Goal: Task Accomplishment & Management: Use online tool/utility

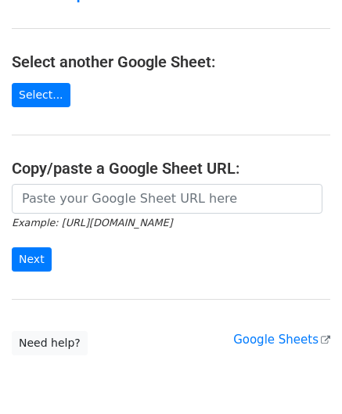
scroll to position [157, 0]
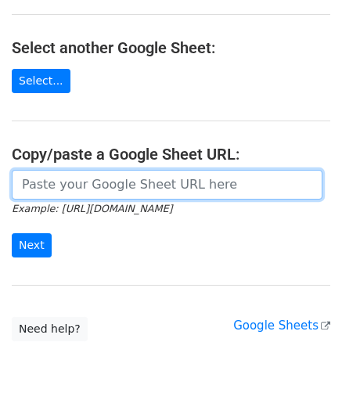
click at [71, 186] on input "url" at bounding box center [167, 185] width 311 height 30
paste input "[URL][DOMAIN_NAME]"
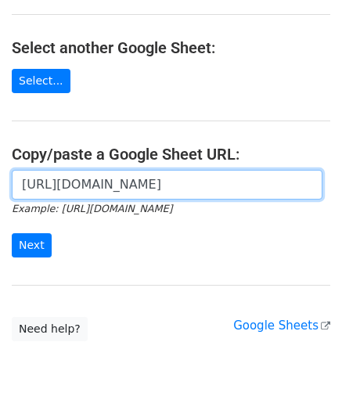
scroll to position [0, 332]
type input "[URL][DOMAIN_NAME]"
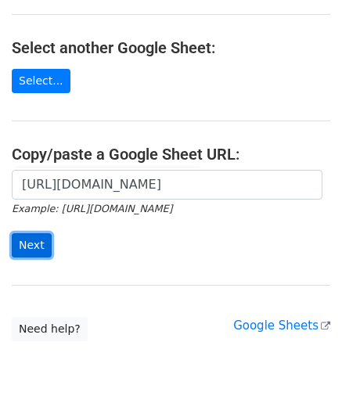
click at [31, 244] on input "Next" at bounding box center [32, 245] width 40 height 24
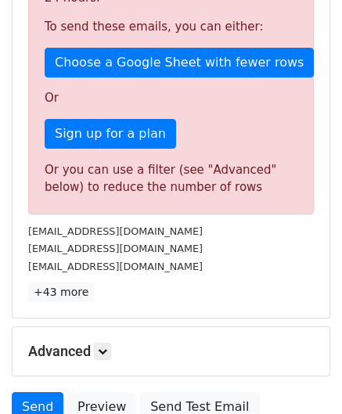
scroll to position [529, 0]
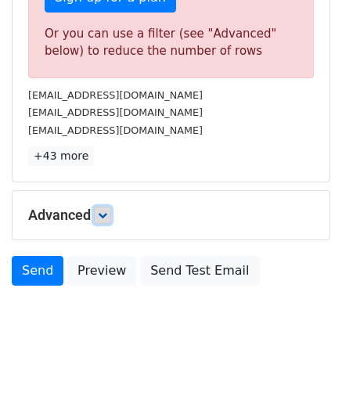
click at [107, 211] on icon at bounding box center [102, 215] width 9 height 9
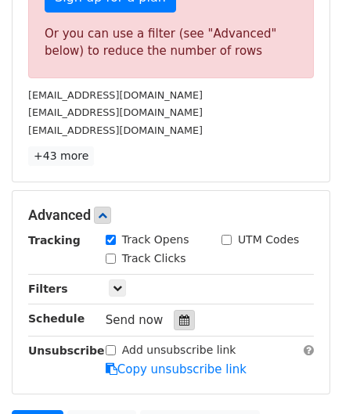
click at [179, 315] on icon at bounding box center [184, 320] width 10 height 11
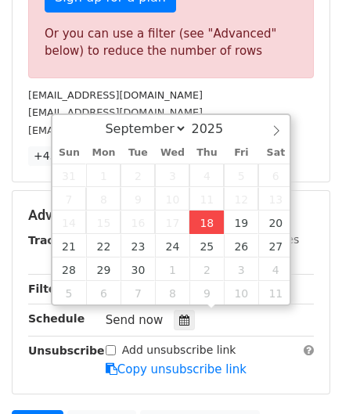
type input "2025-09-18 12:00"
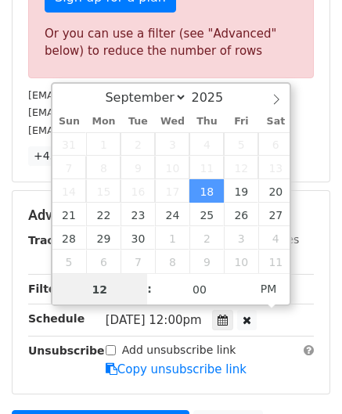
paste input "5"
type input "5"
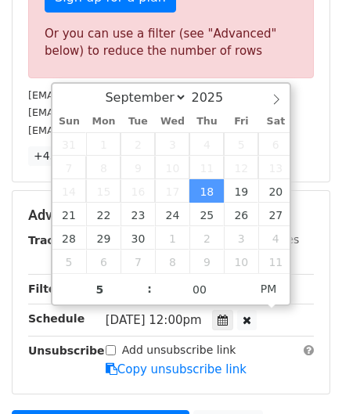
type input "2025-09-18 17:00"
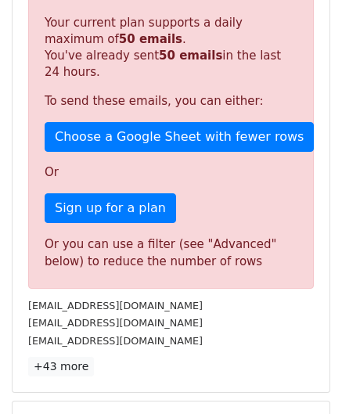
scroll to position [623, 0]
